Goal: Information Seeking & Learning: Check status

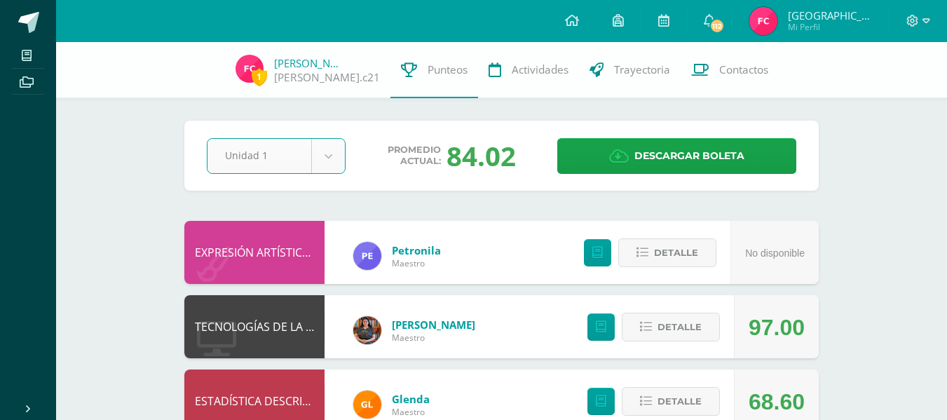
select select "Unidad 1"
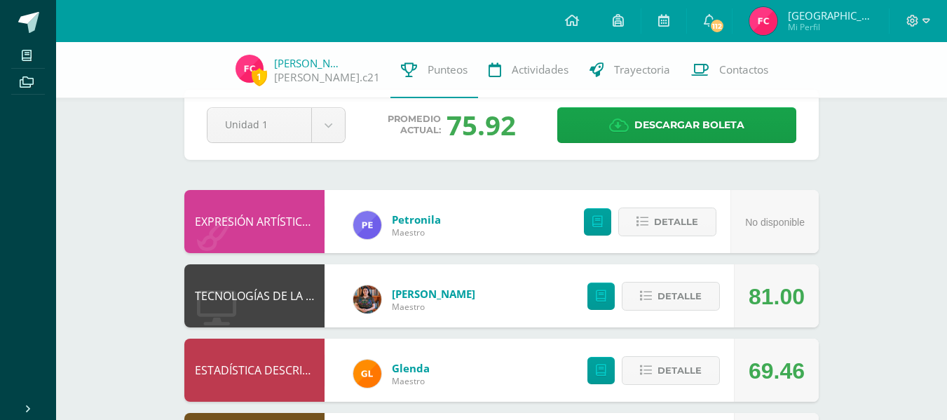
scroll to position [32, 0]
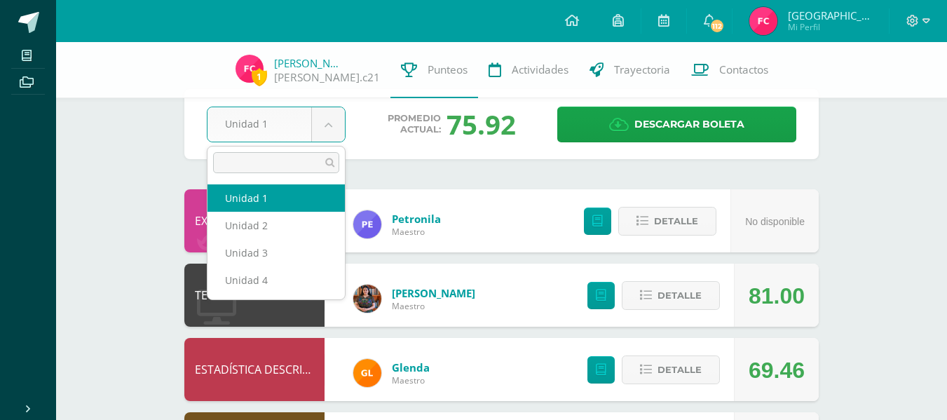
click at [330, 127] on body "Mis cursos Archivos Cerrar panel BIOLOGÍA Quinto Bachillerato "Sección B" CIENC…" at bounding box center [473, 421] width 947 height 907
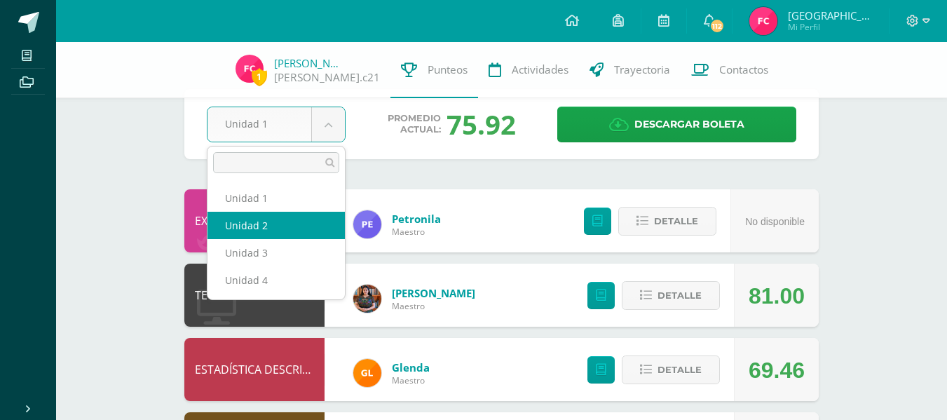
select select "Unidad 2"
